Goal: Information Seeking & Learning: Learn about a topic

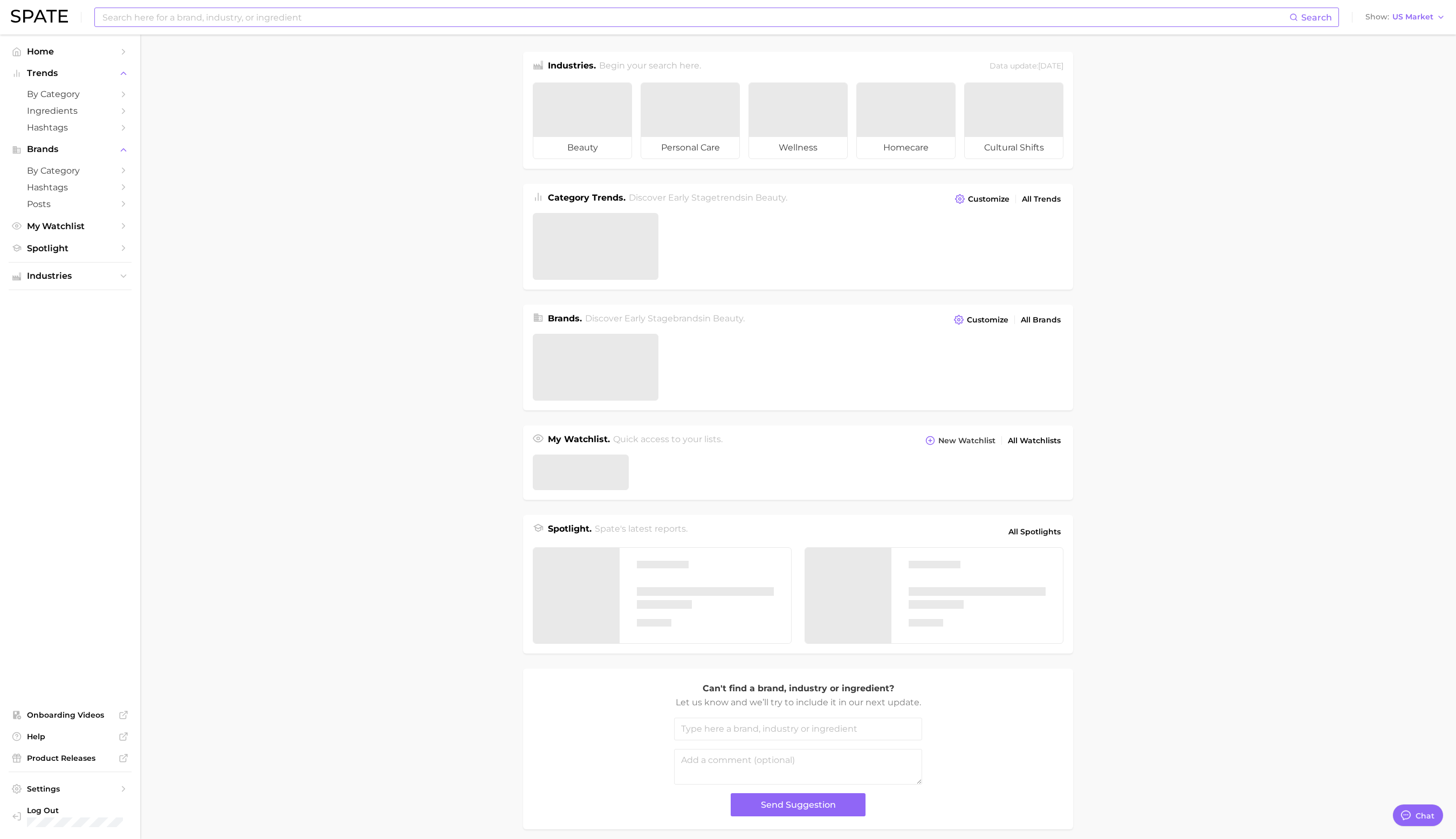
click at [290, 17] on input at bounding box center [695, 17] width 1188 height 18
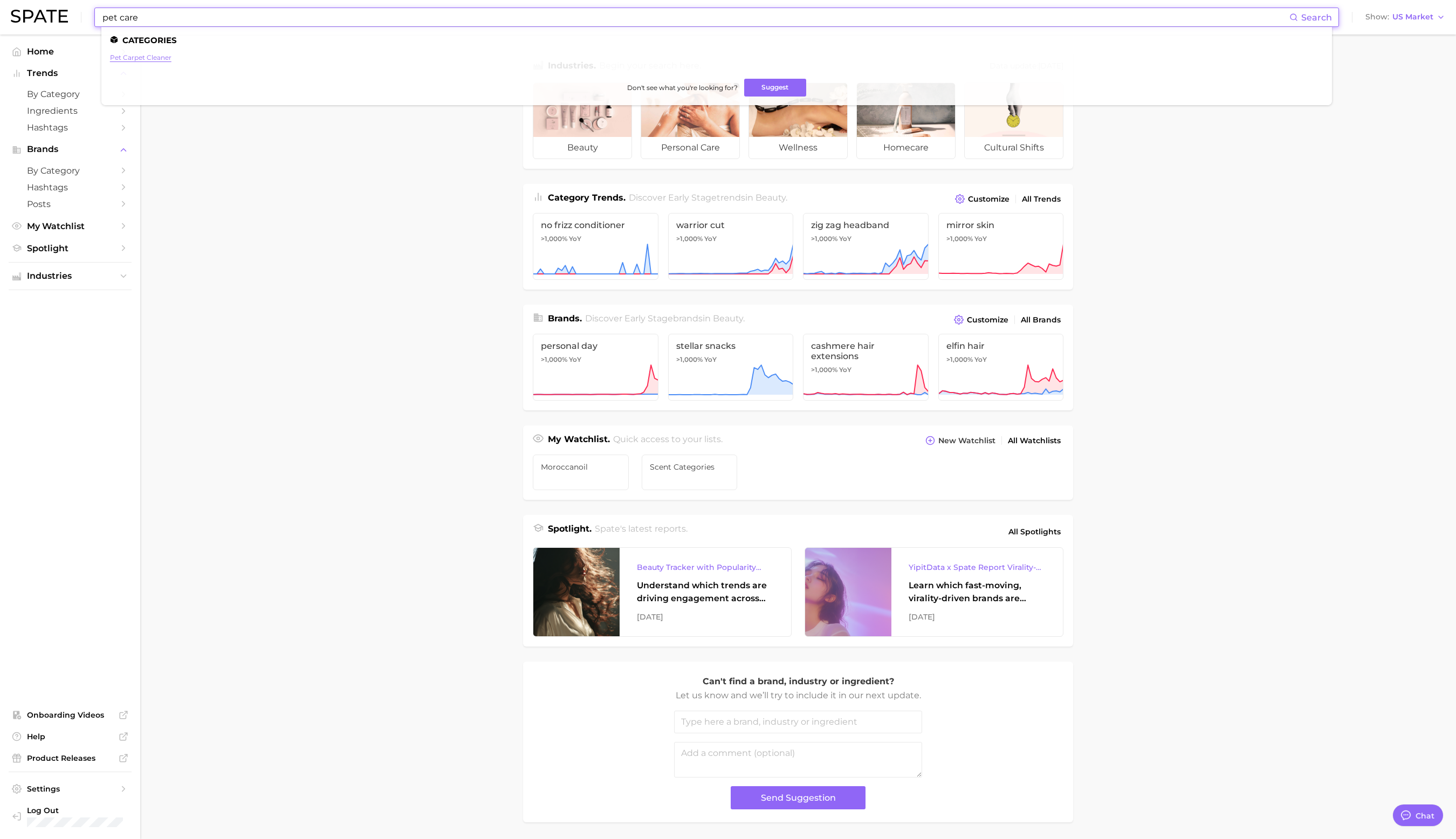
type input "pet care"
click at [154, 58] on link "pet carpet cleaner" at bounding box center [140, 57] width 61 height 8
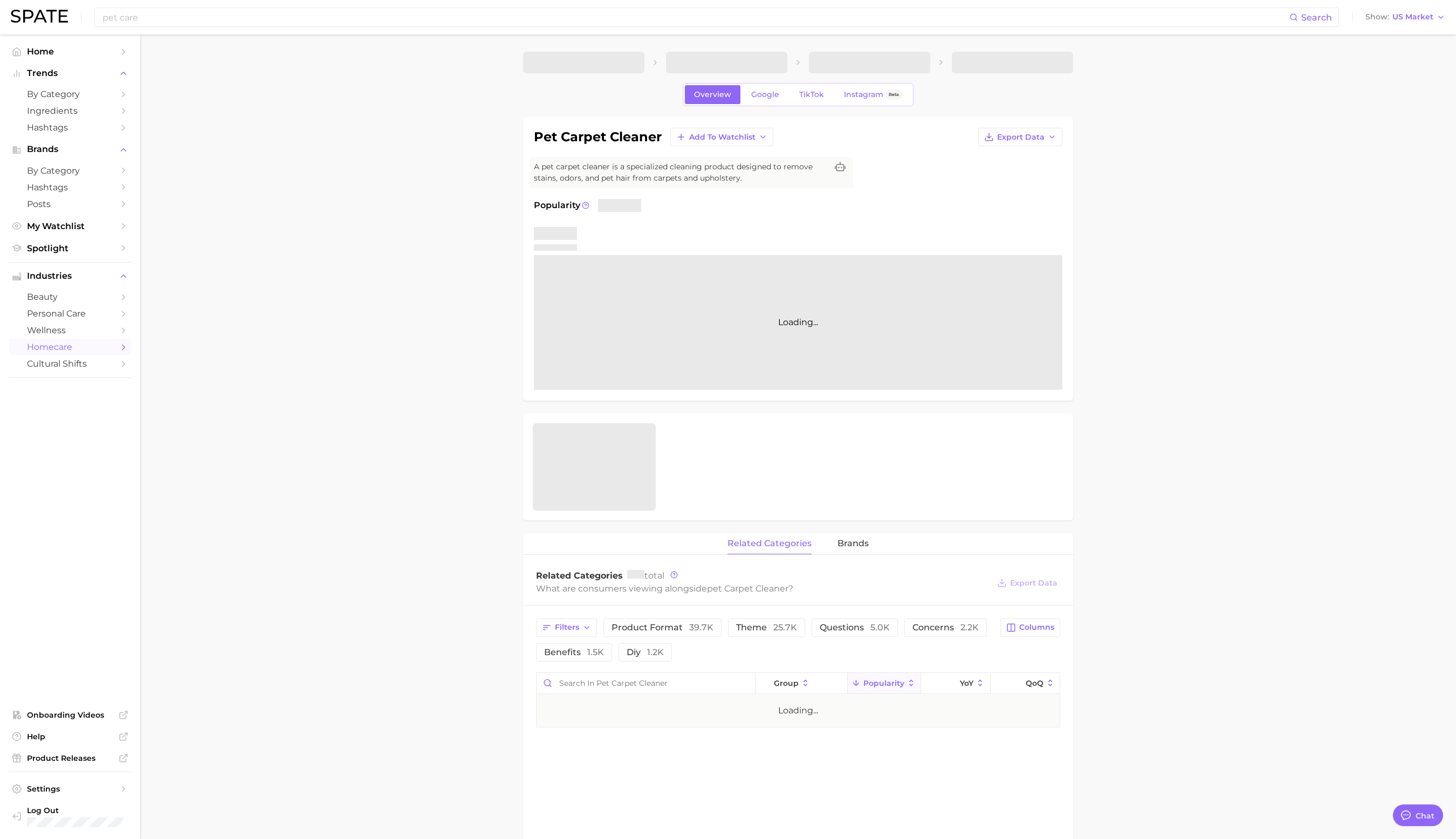
type textarea "x"
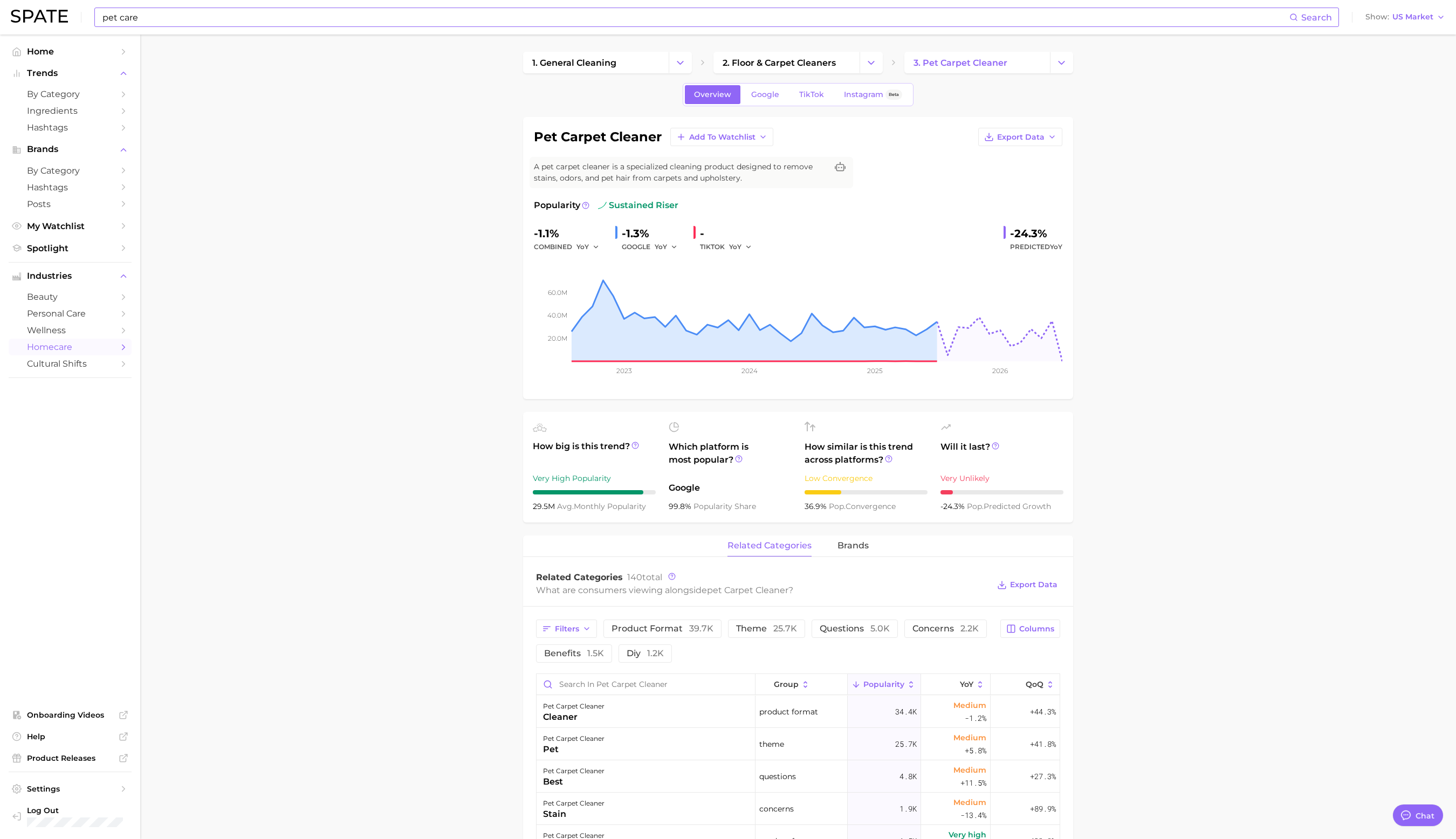
click at [240, 20] on input "pet care" at bounding box center [695, 17] width 1188 height 18
drag, startPoint x: 167, startPoint y: 18, endPoint x: 69, endPoint y: 18, distance: 98.0
click at [69, 18] on div "pet shampoo Search No results for " pet shampoo " Suggest Show US Market" at bounding box center [728, 17] width 1435 height 35
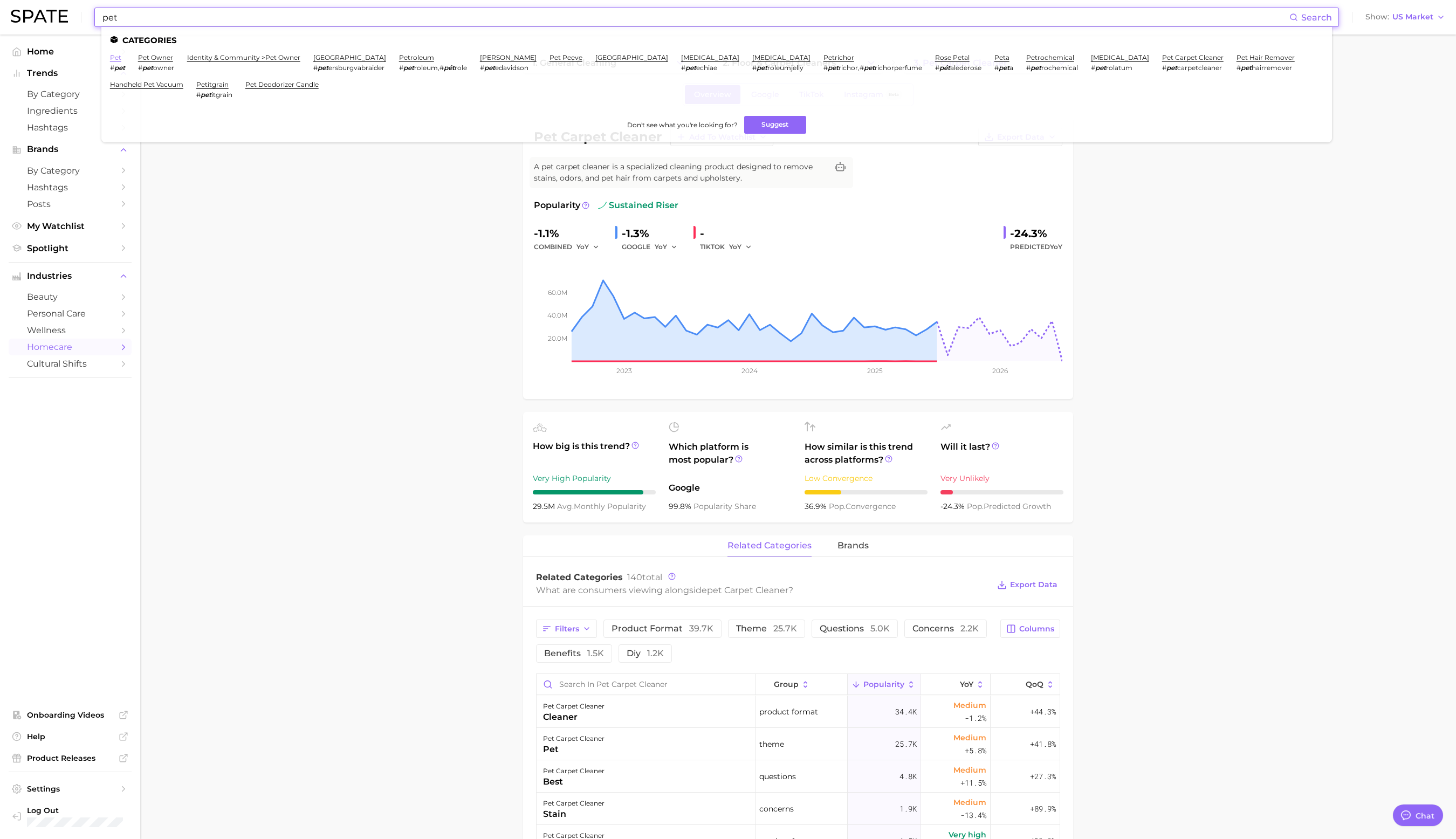
type input "pet"
click at [114, 58] on link "pet" at bounding box center [115, 57] width 11 height 8
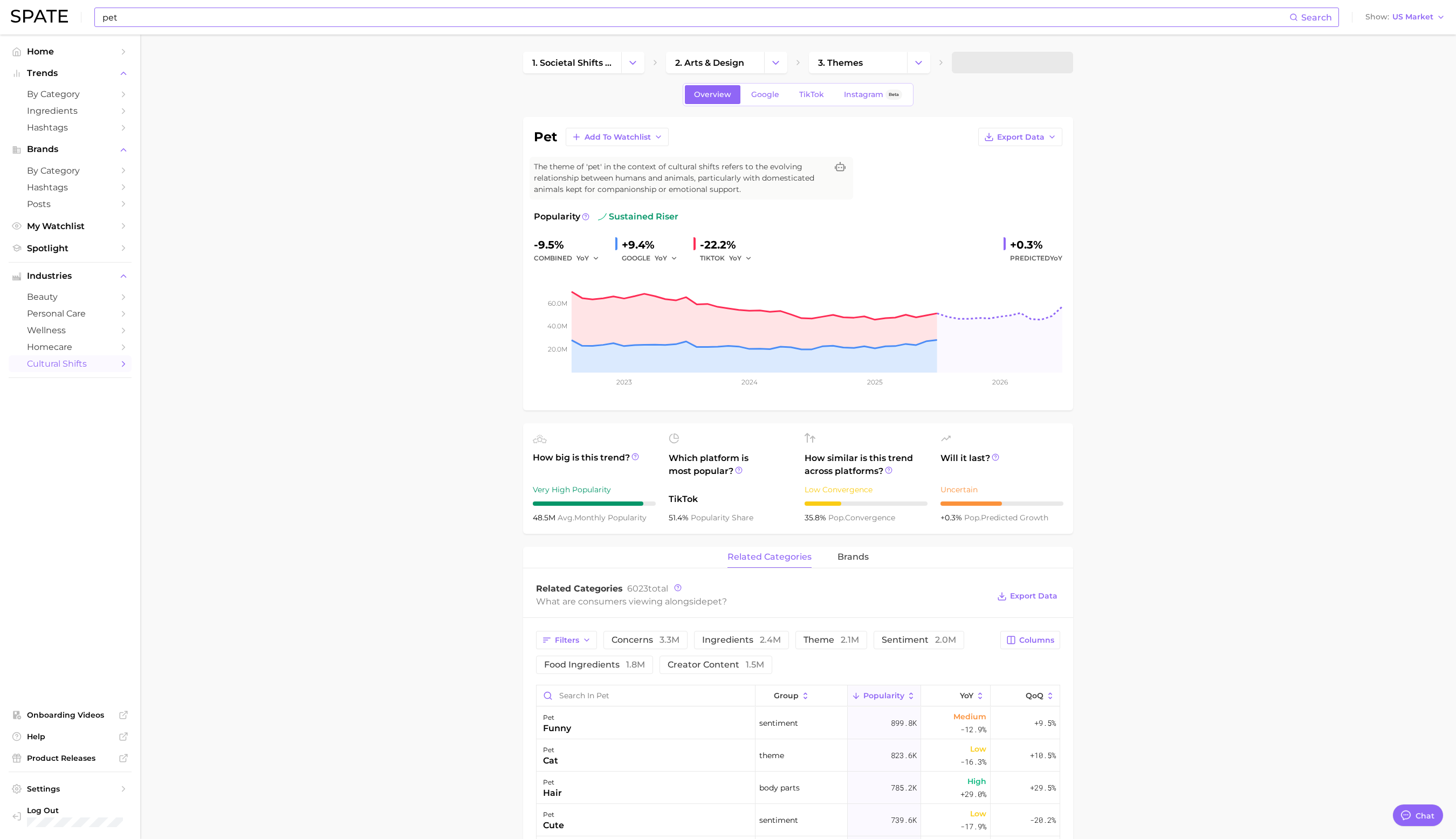
click at [175, 21] on input "pet" at bounding box center [695, 17] width 1188 height 18
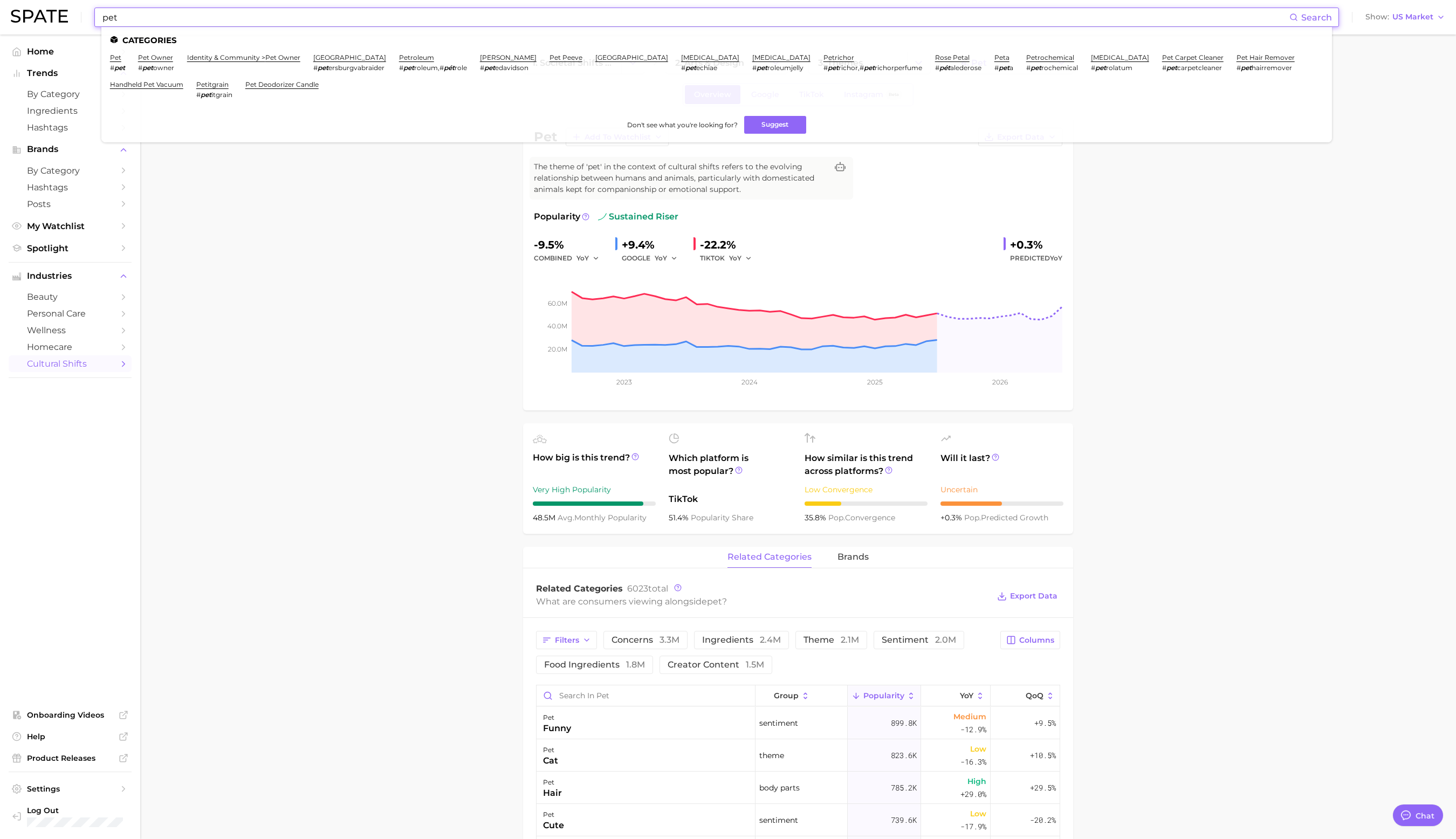
click at [406, 129] on li "Don't see what you're looking for? Suggest" at bounding box center [716, 125] width 1213 height 18
click at [152, 58] on link "pet owner" at bounding box center [156, 57] width 35 height 8
